Goal: Task Accomplishment & Management: Use online tool/utility

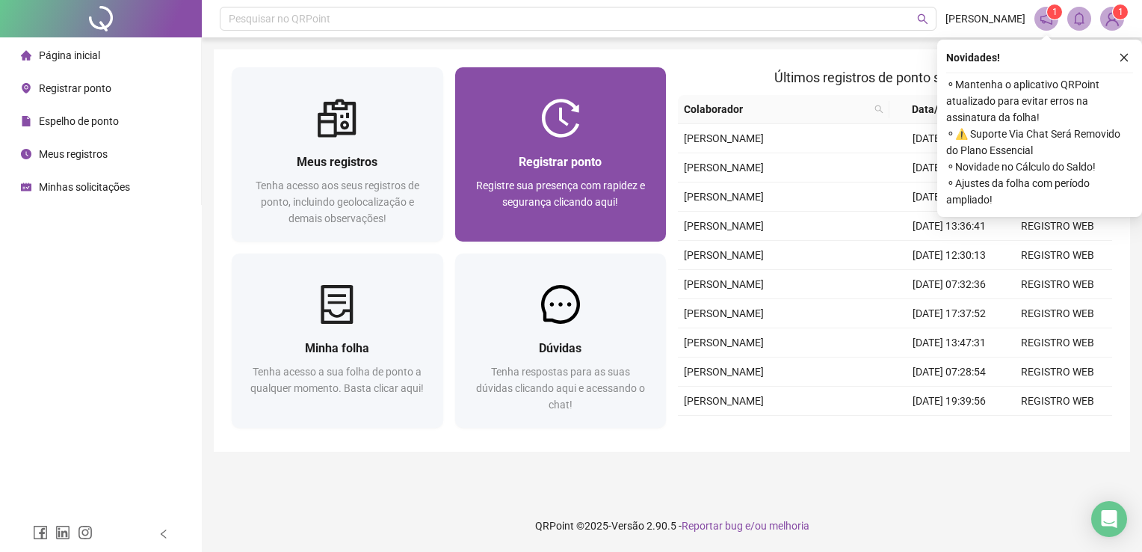
click at [605, 197] on span "Registre sua presença com rapidez e segurança clicando aqui!" at bounding box center [560, 193] width 169 height 28
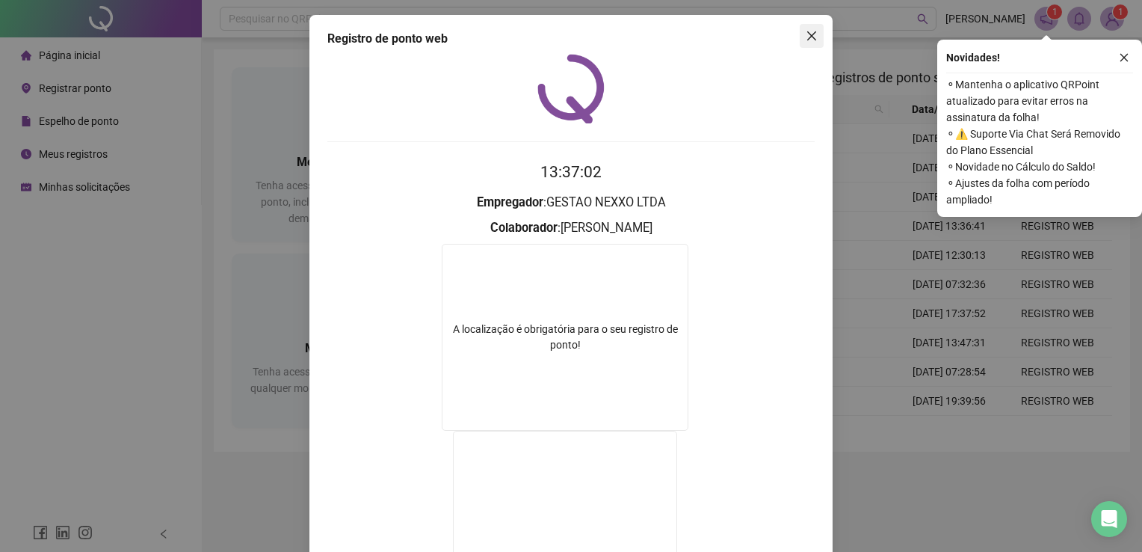
click at [812, 33] on span "Close" at bounding box center [812, 36] width 24 height 12
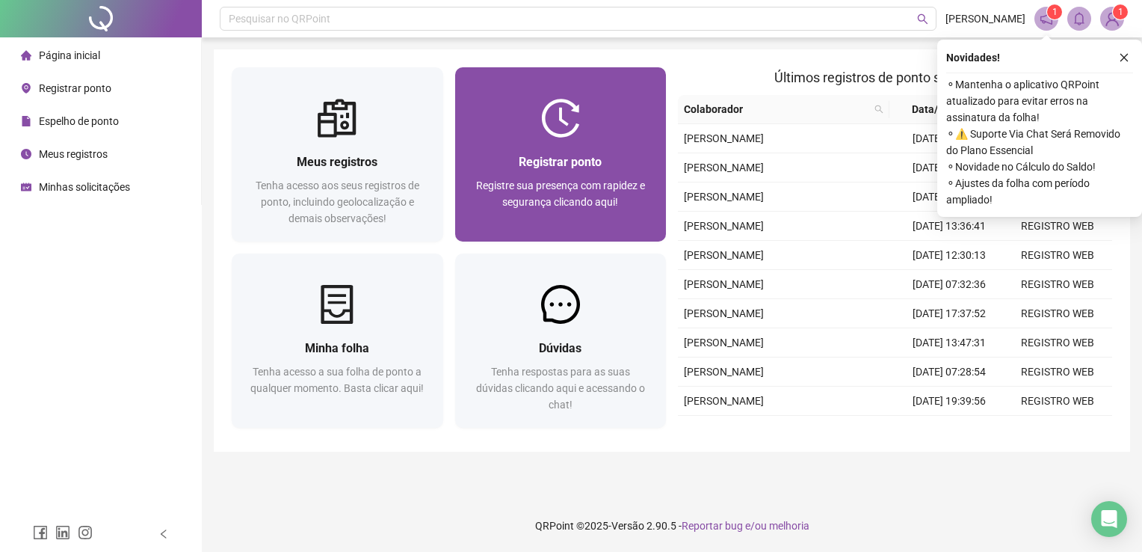
click at [570, 157] on span "Registrar ponto" at bounding box center [560, 162] width 83 height 14
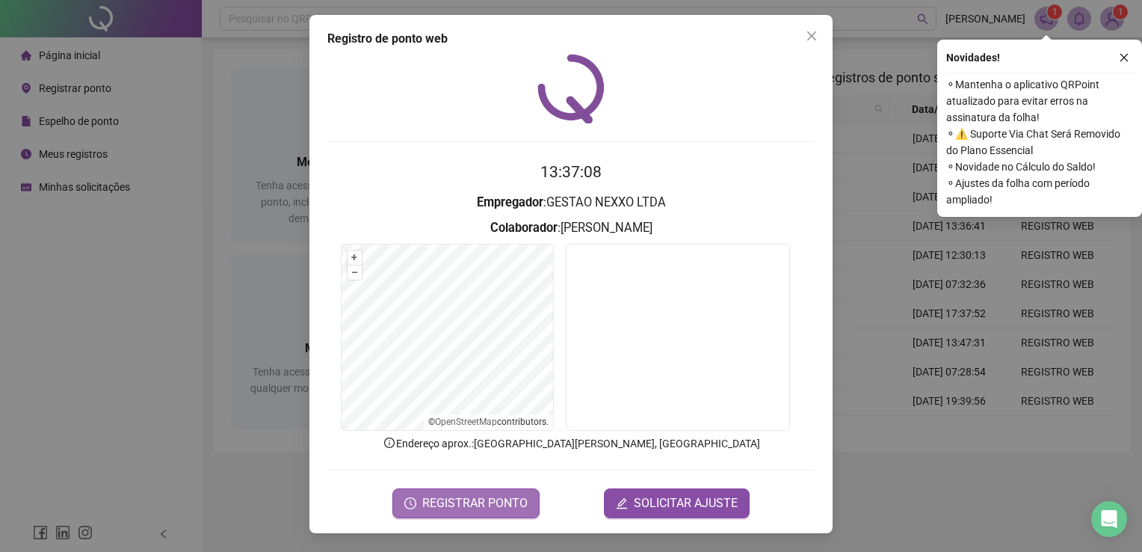
click at [518, 505] on span "REGISTRAR PONTO" at bounding box center [474, 503] width 105 height 18
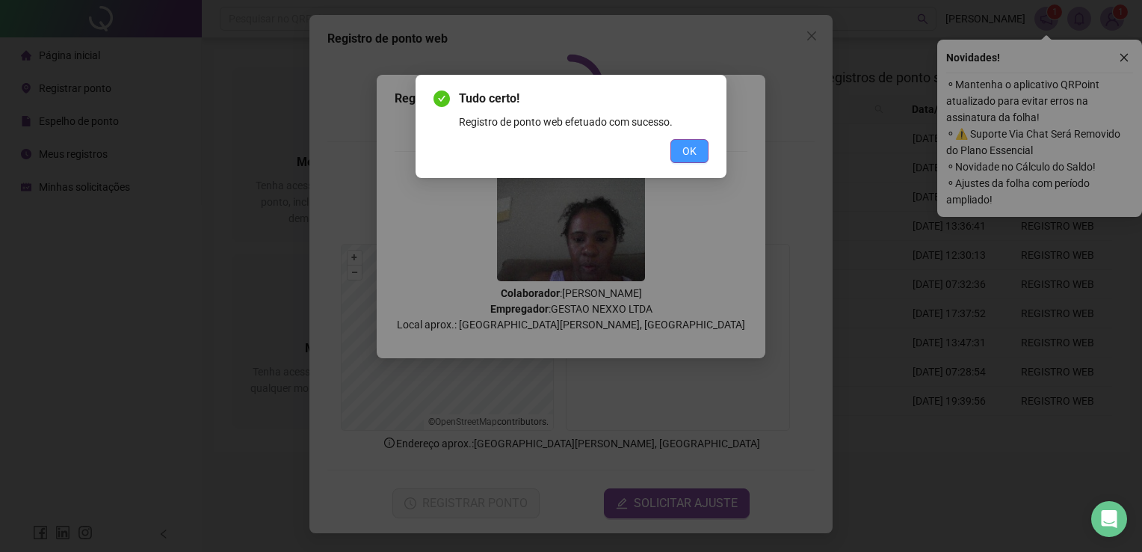
click at [682, 147] on button "OK" at bounding box center [690, 151] width 38 height 24
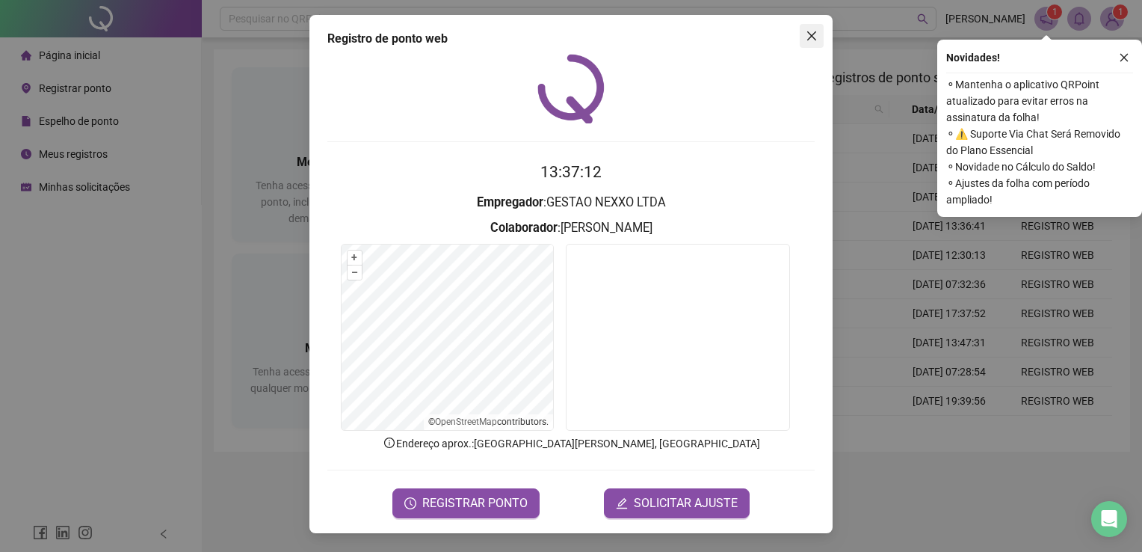
click at [822, 39] on span "Close" at bounding box center [812, 36] width 24 height 12
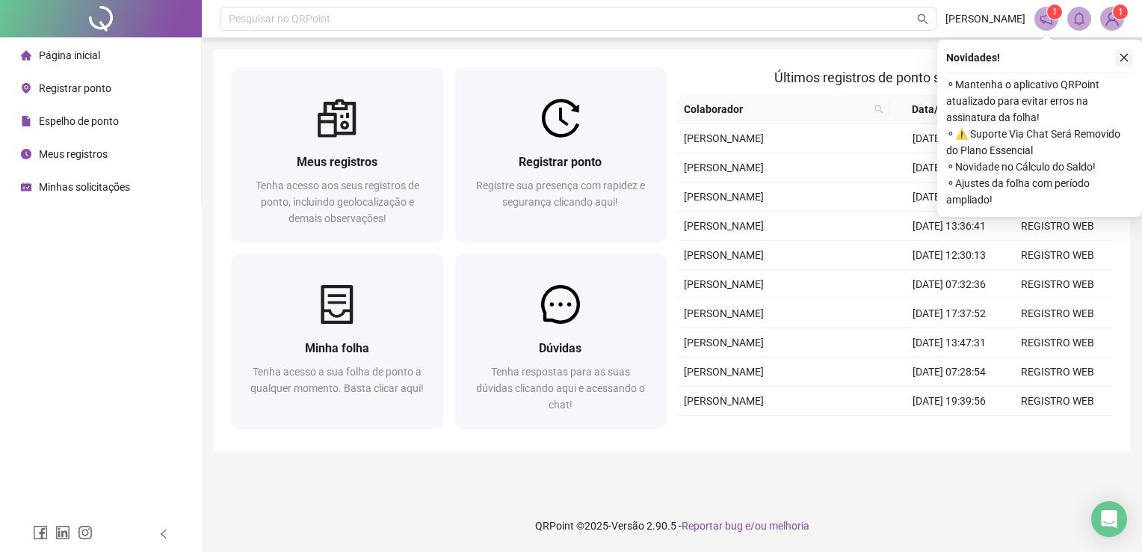
click at [1126, 61] on icon "close" at bounding box center [1124, 57] width 10 height 10
